Goal: Communication & Community: Share content

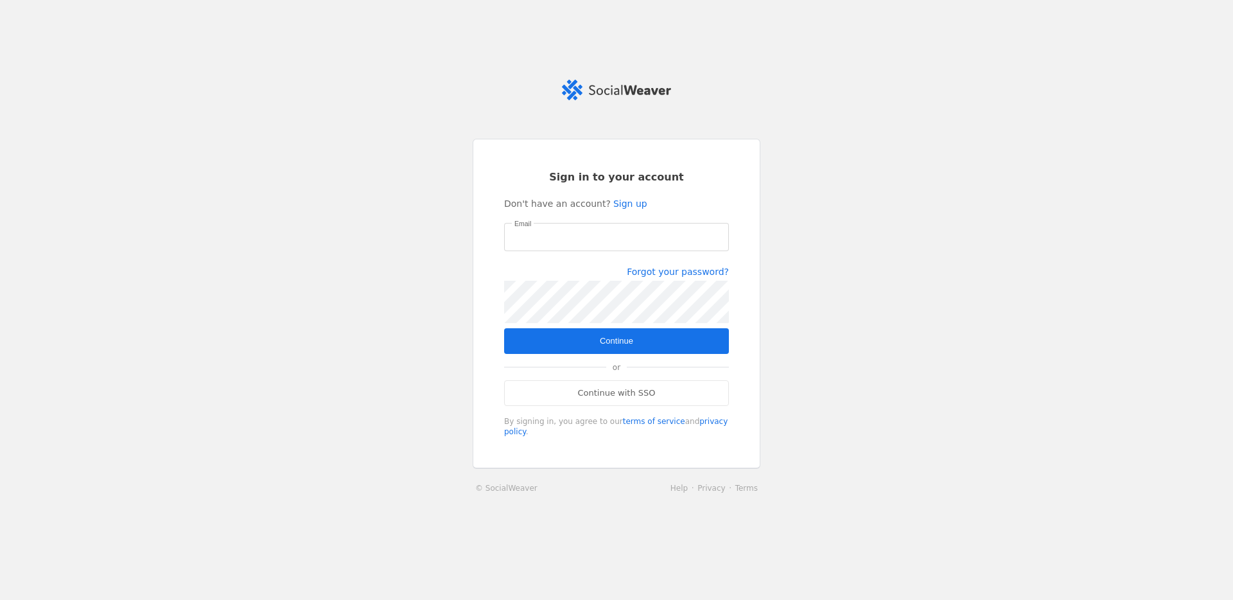
type input "[PERSON_NAME][EMAIL_ADDRESS][PERSON_NAME][DOMAIN_NAME]"
click at [611, 339] on span "Continue" at bounding box center [616, 341] width 33 height 13
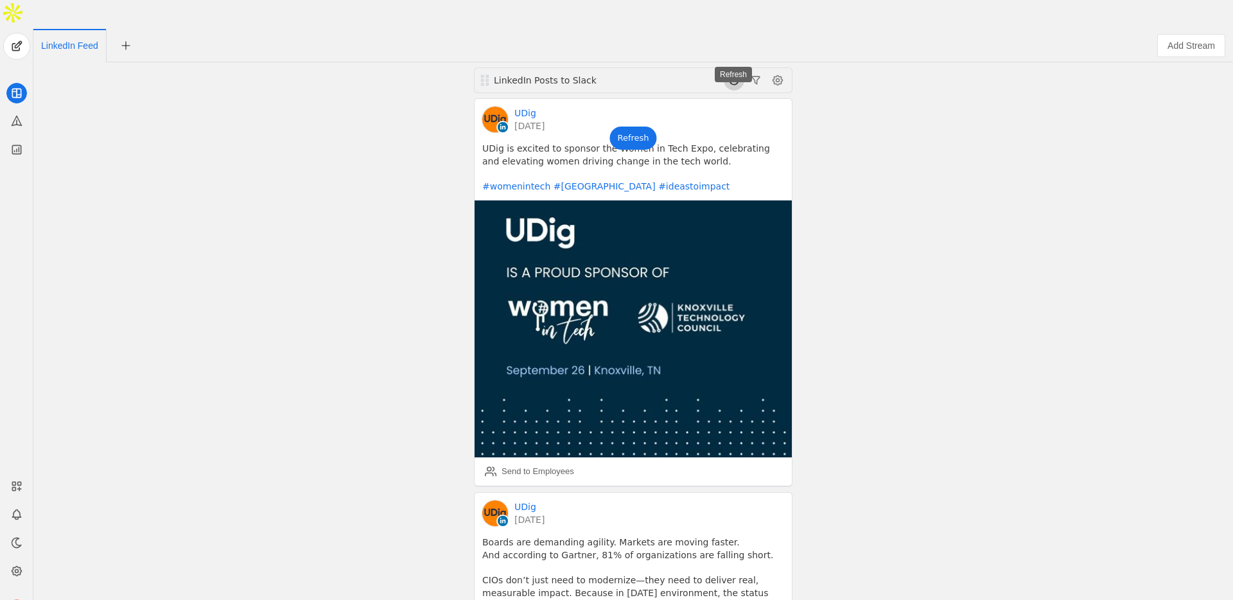
click at [733, 70] on span at bounding box center [734, 80] width 21 height 21
click at [635, 127] on div "Refresh" at bounding box center [632, 138] width 47 height 23
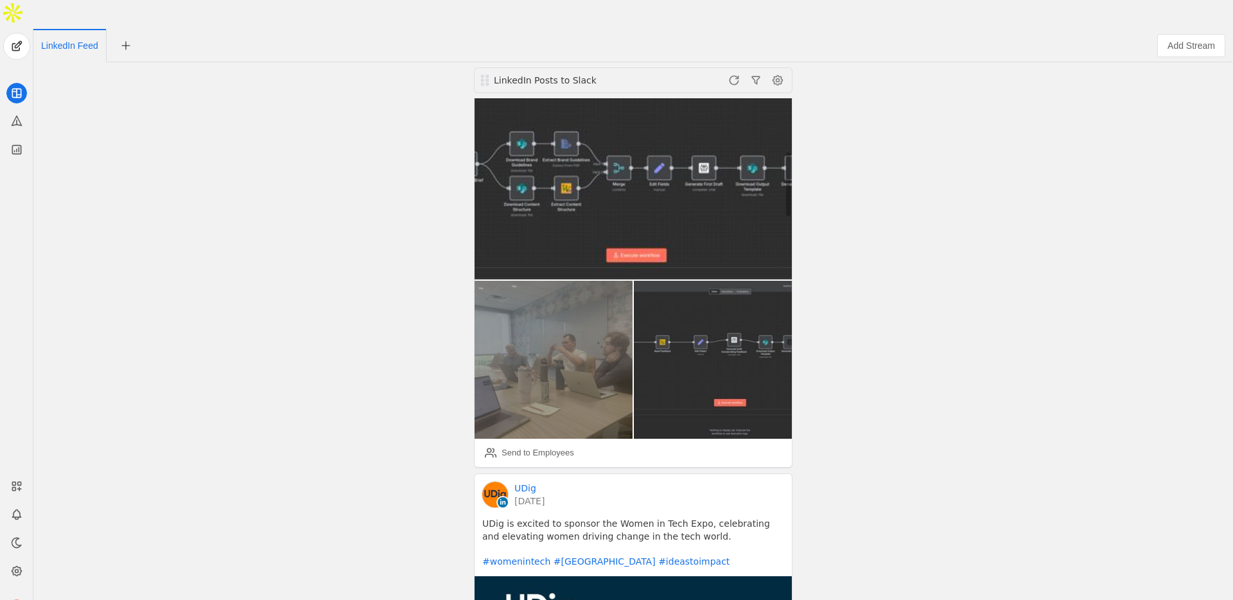
scroll to position [430, 0]
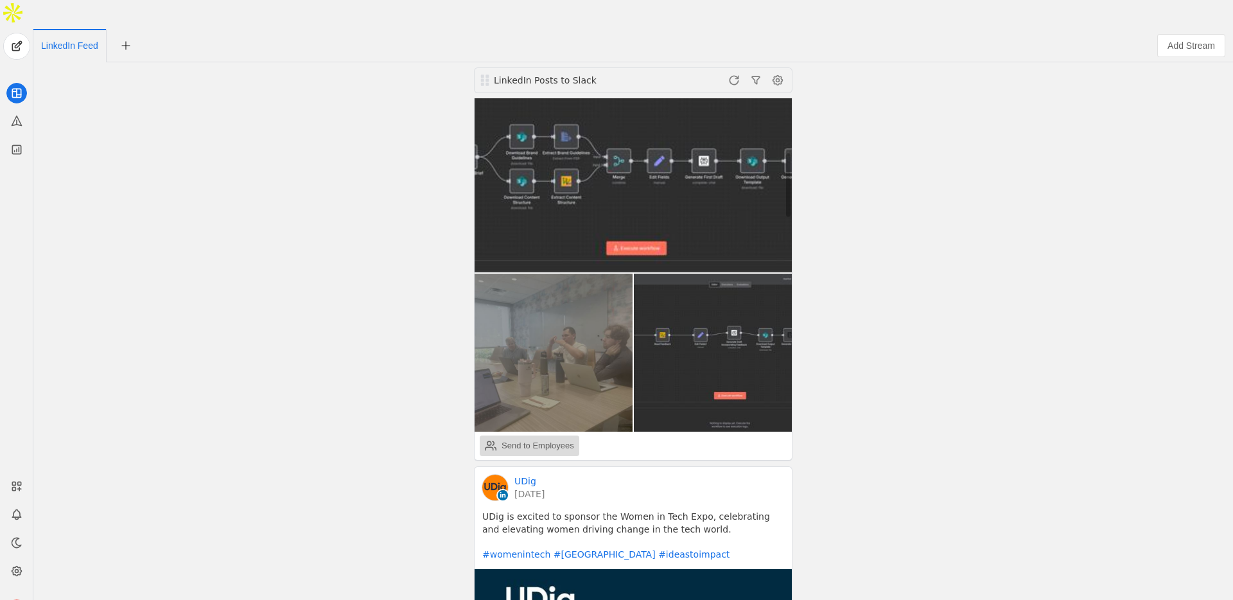
click at [552, 439] on div "Send to Employees" at bounding box center [538, 445] width 73 height 13
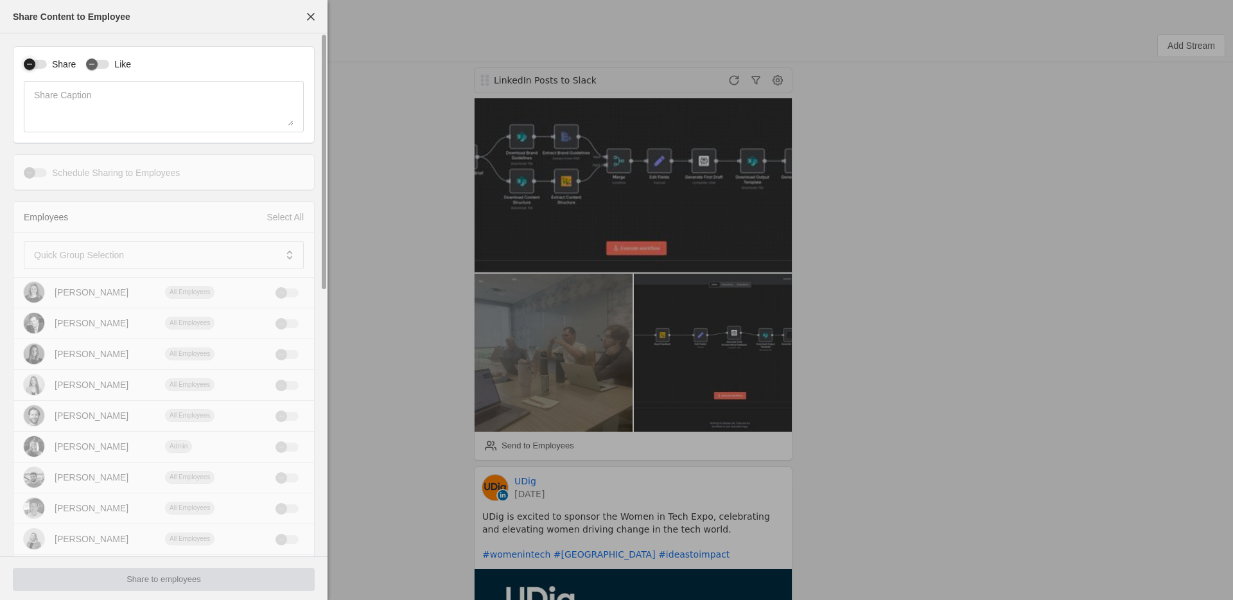
click at [40, 64] on div "button" at bounding box center [35, 64] width 23 height 9
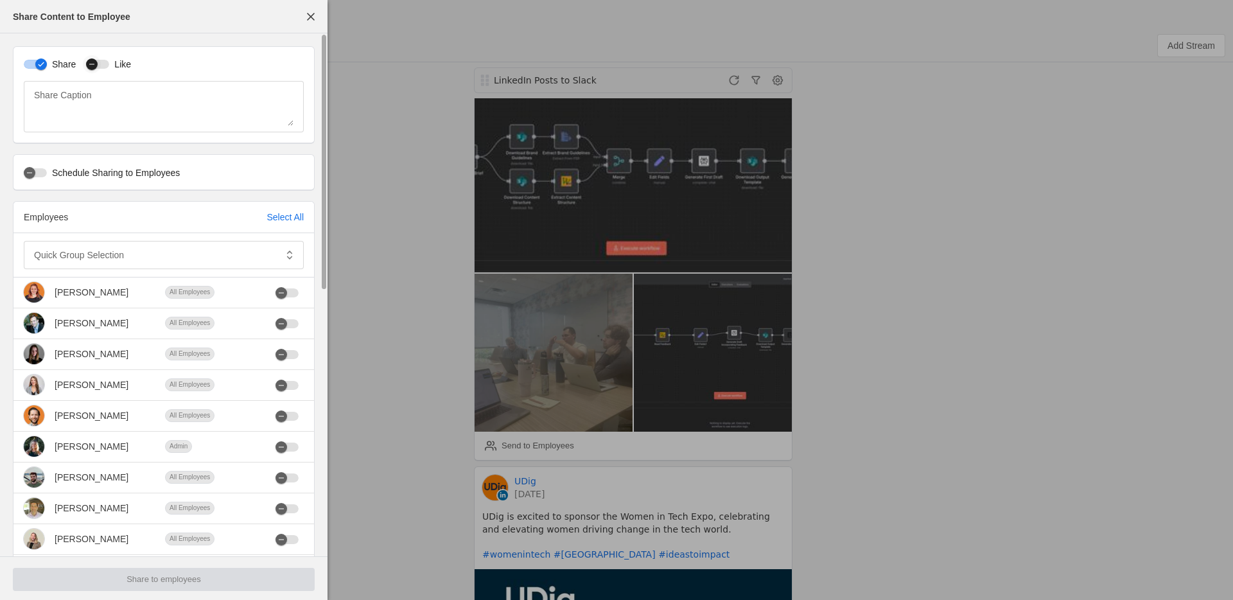
click at [102, 63] on div "button" at bounding box center [97, 64] width 23 height 9
click at [117, 252] on mat-label "Quick Group Selection" at bounding box center [79, 254] width 90 height 15
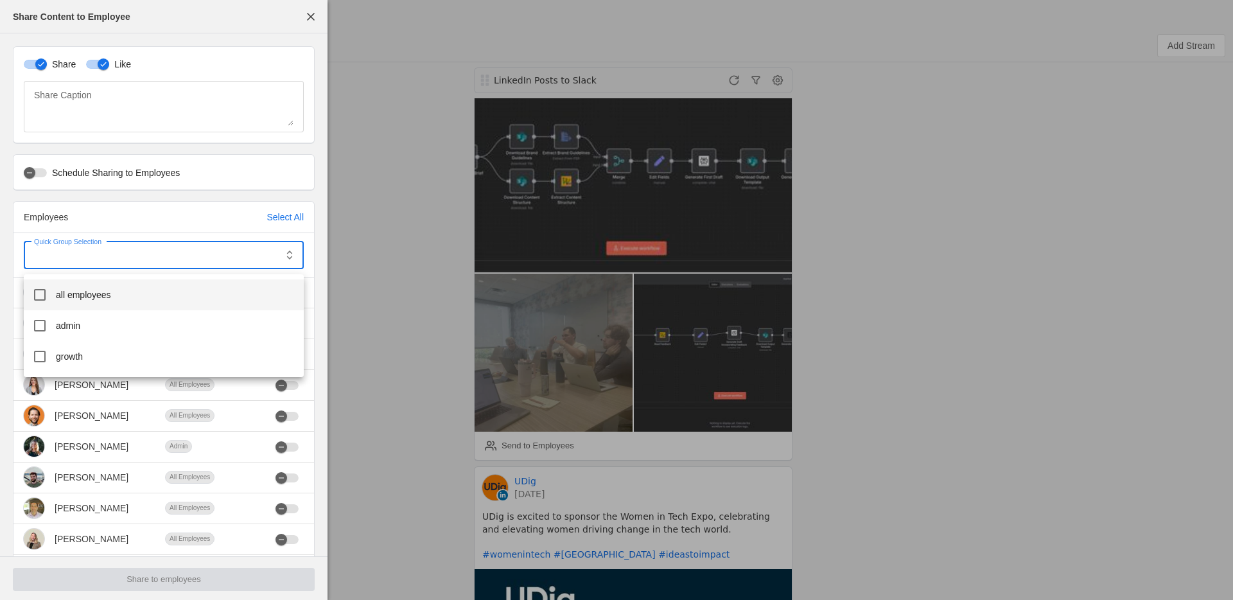
click at [80, 298] on span "all employees" at bounding box center [83, 294] width 55 height 13
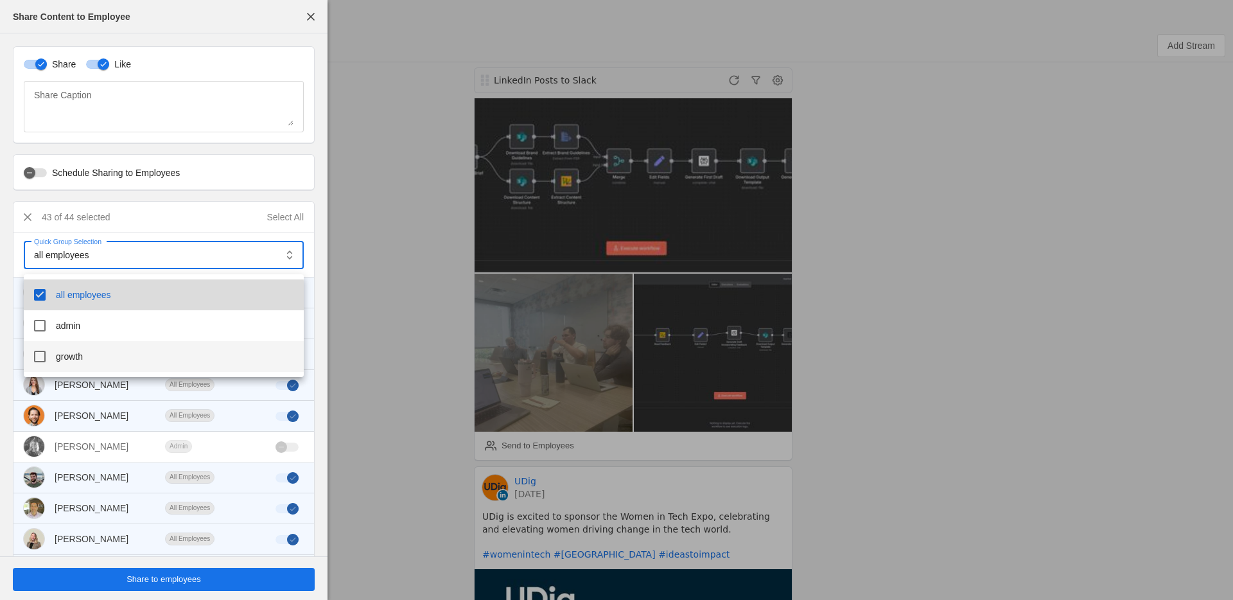
click at [76, 342] on mat-option "growth" at bounding box center [164, 356] width 280 height 31
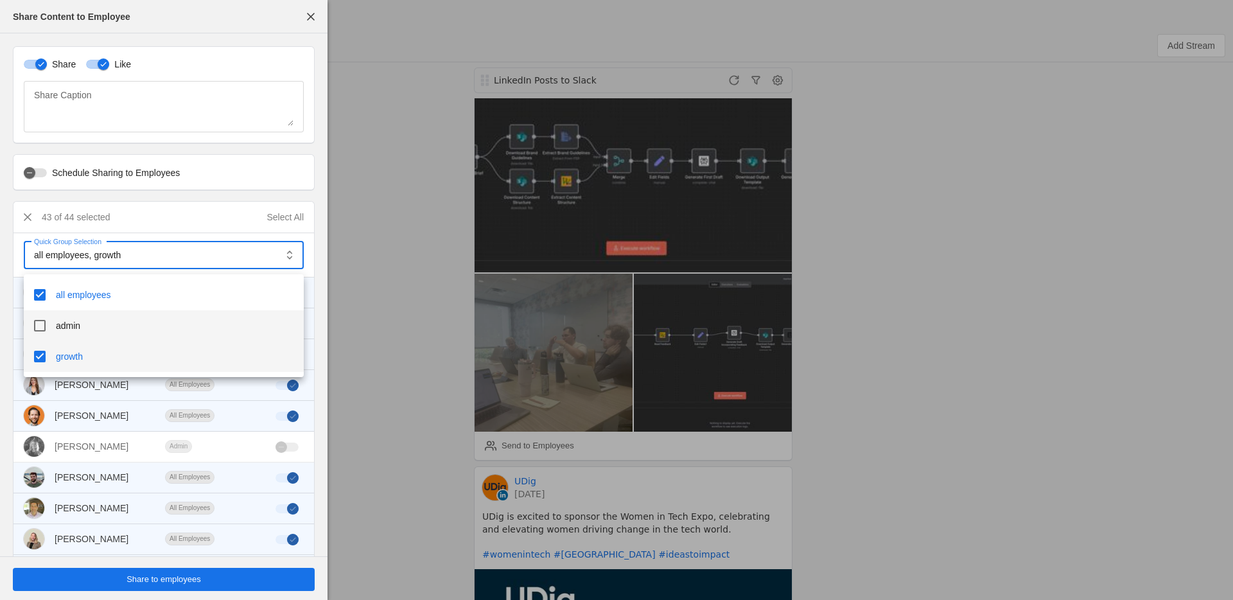
click at [82, 326] on mat-option "admin" at bounding box center [164, 325] width 280 height 31
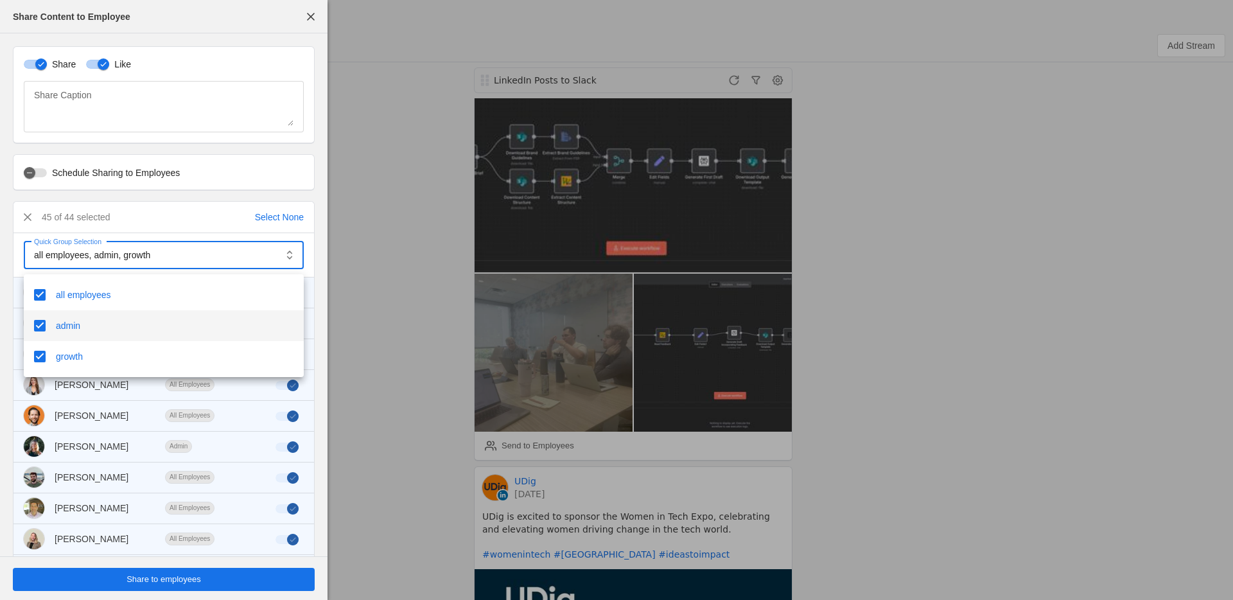
click at [265, 174] on div at bounding box center [616, 300] width 1233 height 600
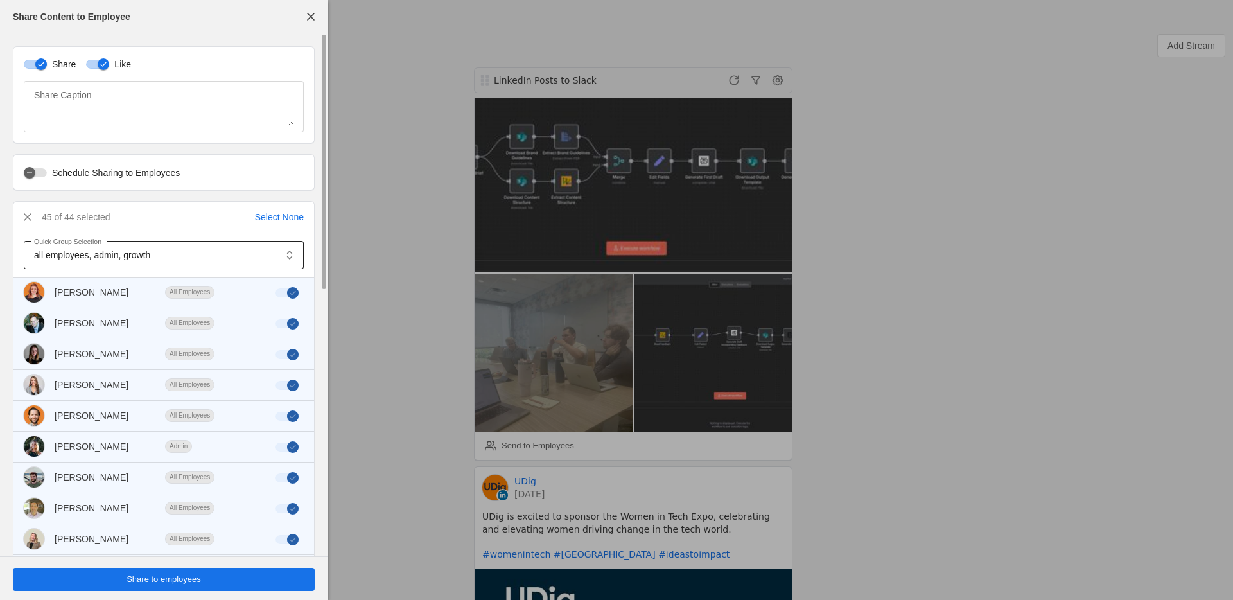
click at [160, 243] on div "all employees, admin, growth" at bounding box center [154, 255] width 241 height 28
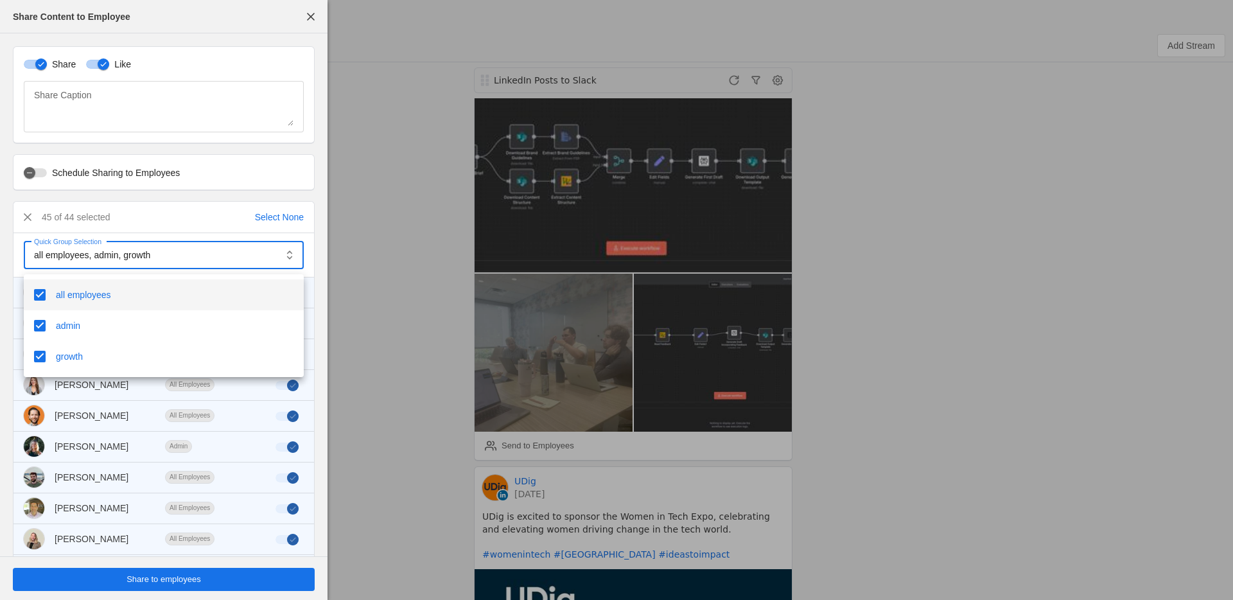
click at [204, 180] on div at bounding box center [616, 300] width 1233 height 600
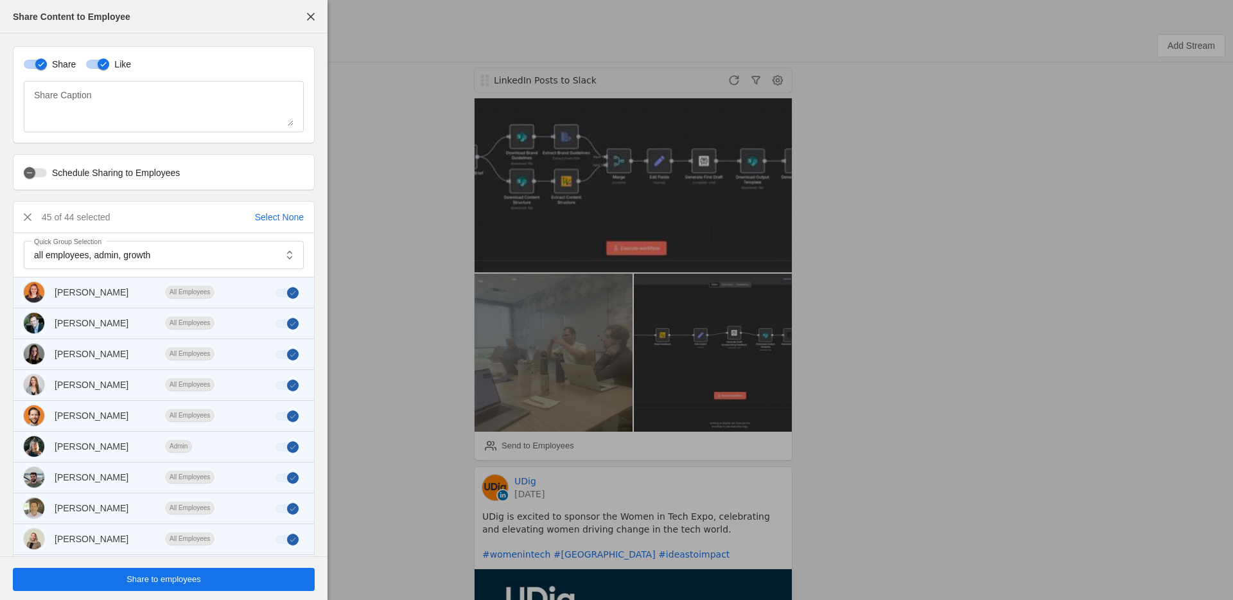
click at [58, 573] on span "undefined" at bounding box center [164, 579] width 302 height 23
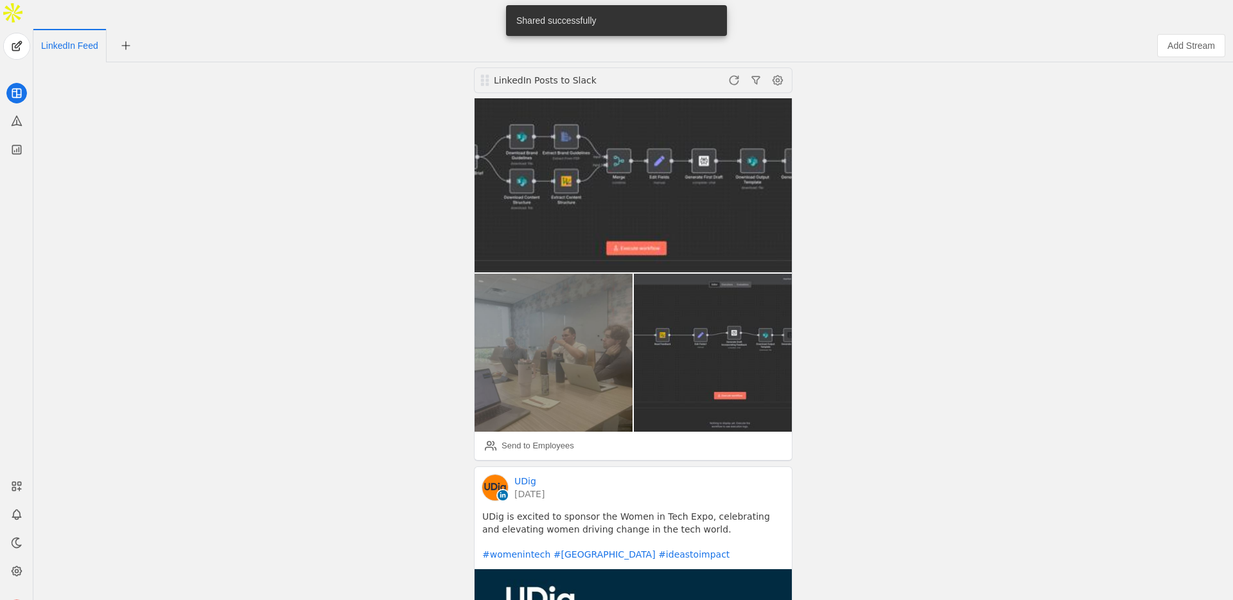
click at [895, 175] on div "LinkedIn Posts to Slack UDig a minute ago As part of our internal AIgnite initi…" at bounding box center [633, 345] width 1193 height 566
